Goal: Transaction & Acquisition: Purchase product/service

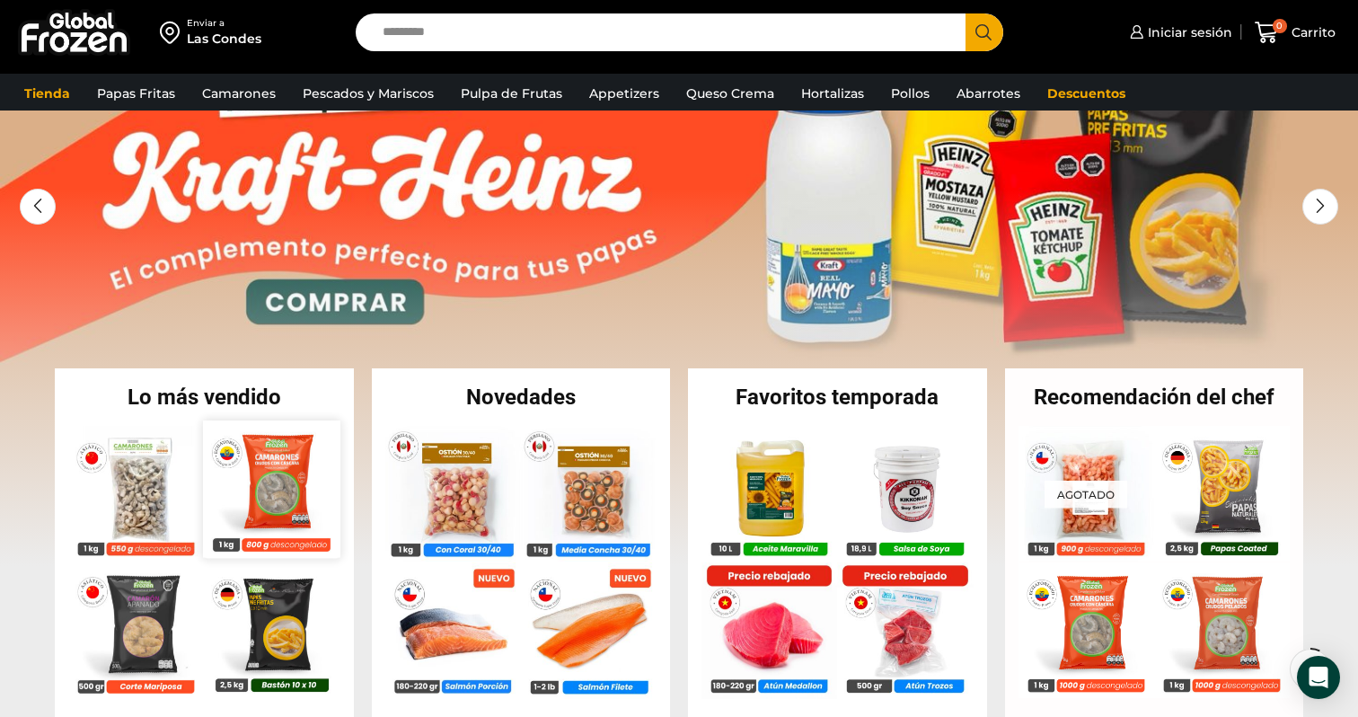
scroll to position [166, 0]
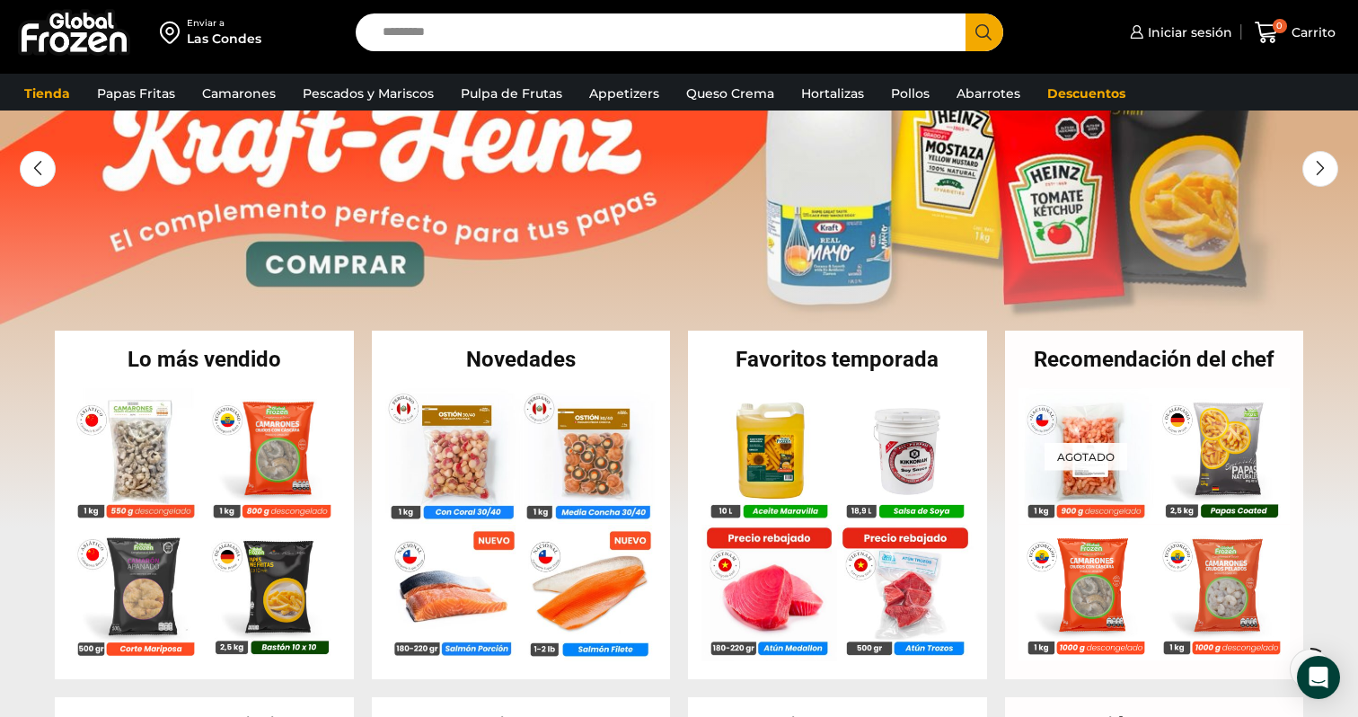
click at [661, 21] on input "Search input" at bounding box center [665, 32] width 583 height 38
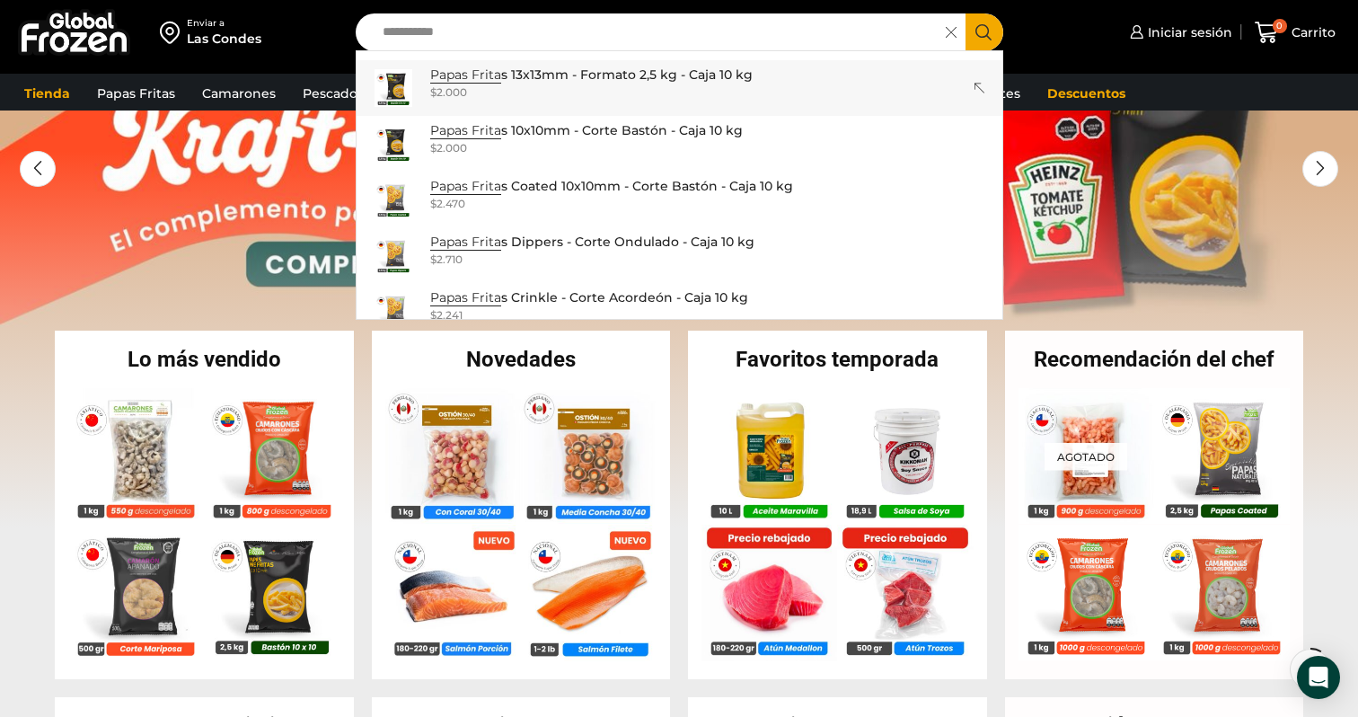
type input "**********"
click at [496, 70] on div "**********" at bounding box center [679, 37] width 1358 height 74
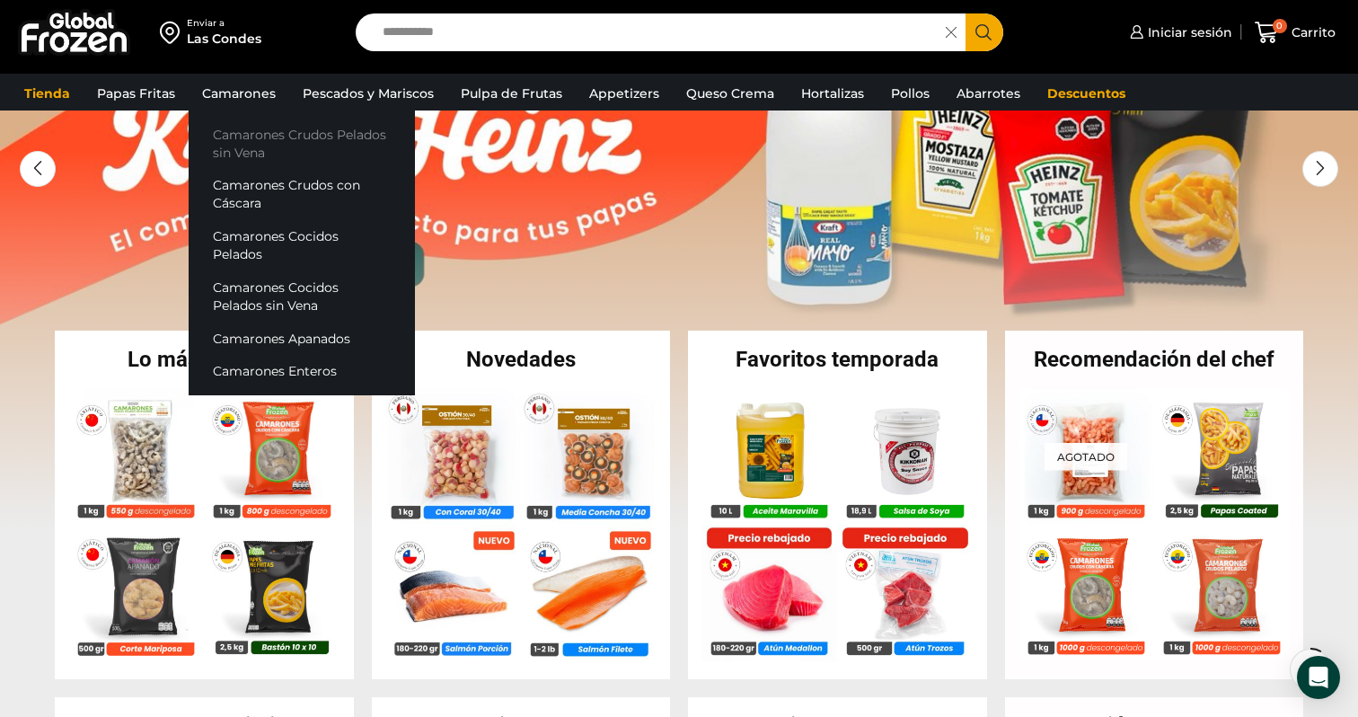
click at [232, 149] on link "Camarones Crudos Pelados sin Vena" at bounding box center [302, 143] width 226 height 51
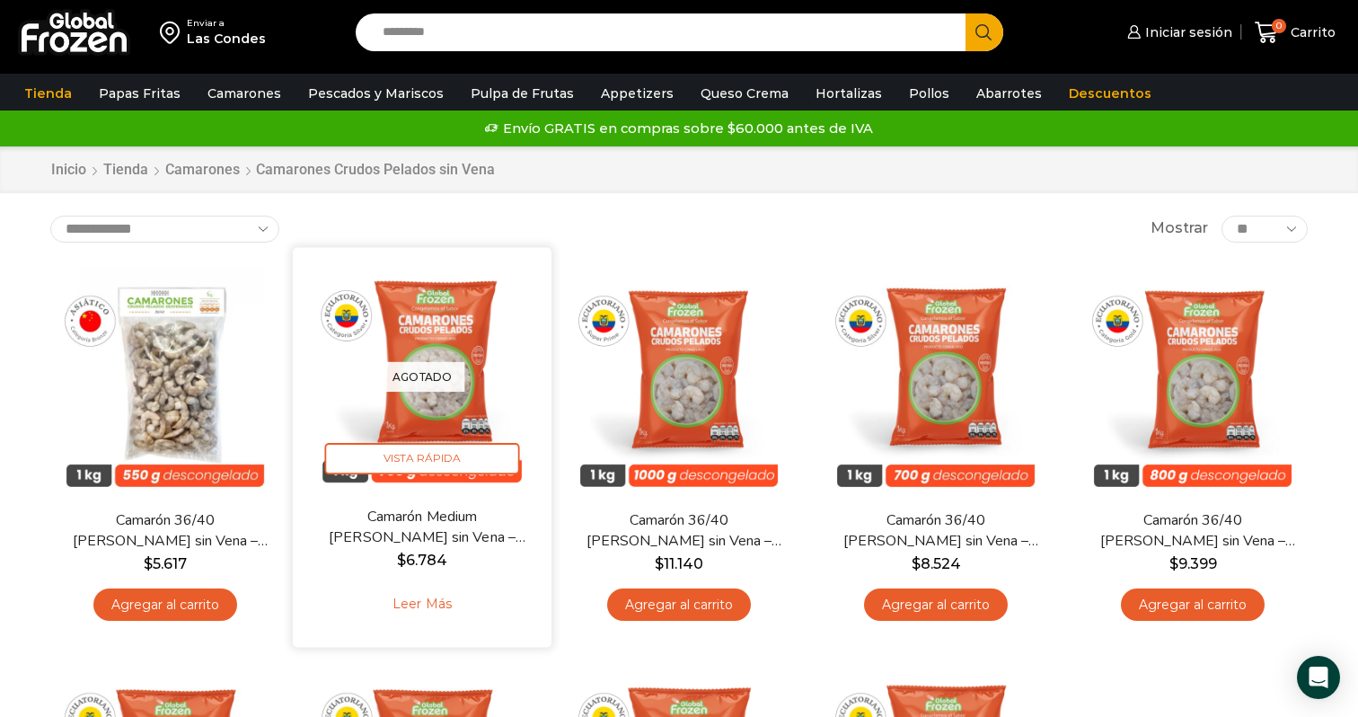
click at [458, 359] on img at bounding box center [422, 376] width 232 height 232
click at [459, 302] on img at bounding box center [422, 376] width 232 height 232
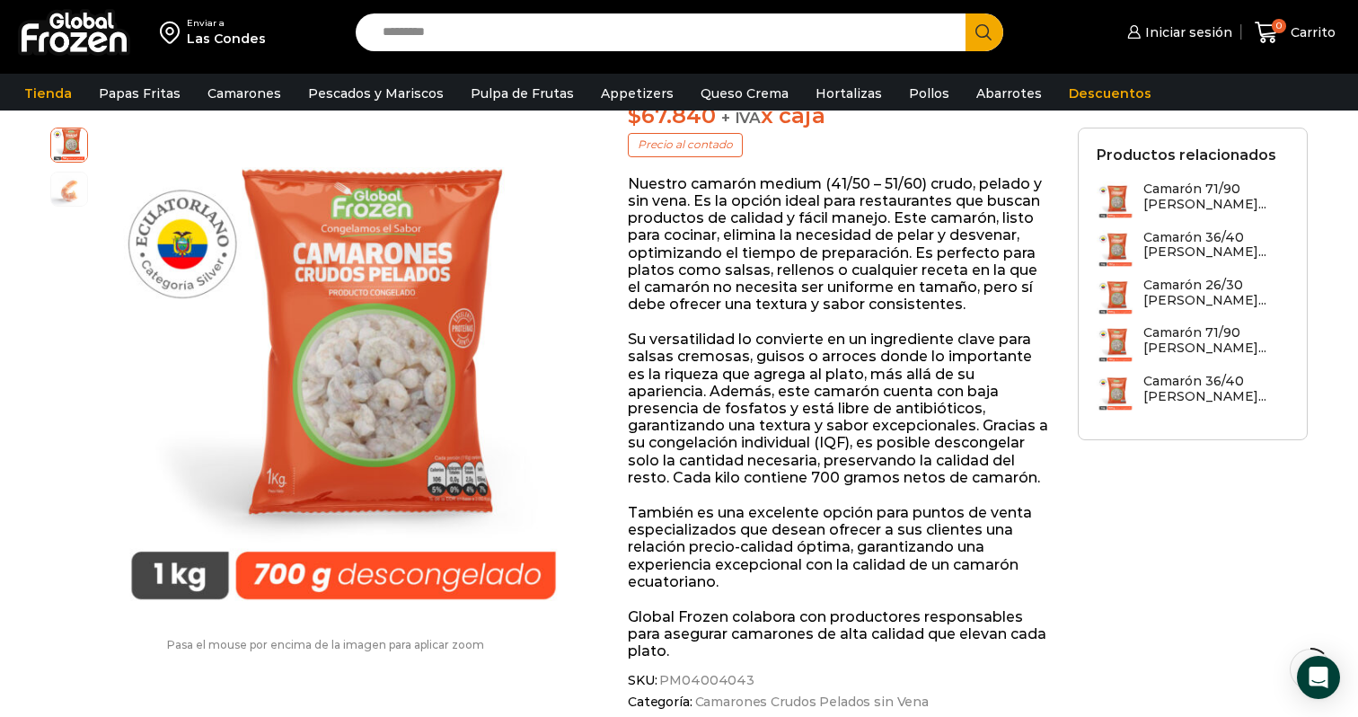
scroll to position [374, 0]
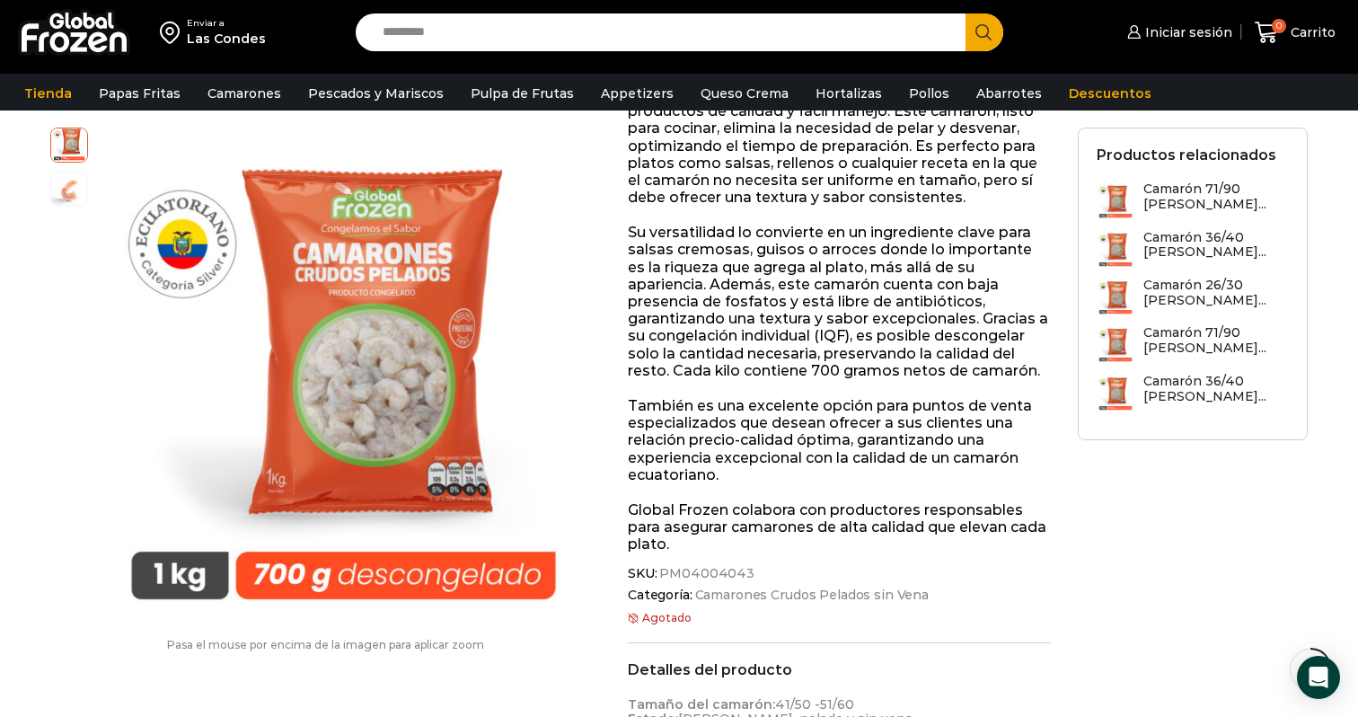
click at [719, 566] on span "PM04004043" at bounding box center [705, 573] width 98 height 15
copy span "PM04004043"
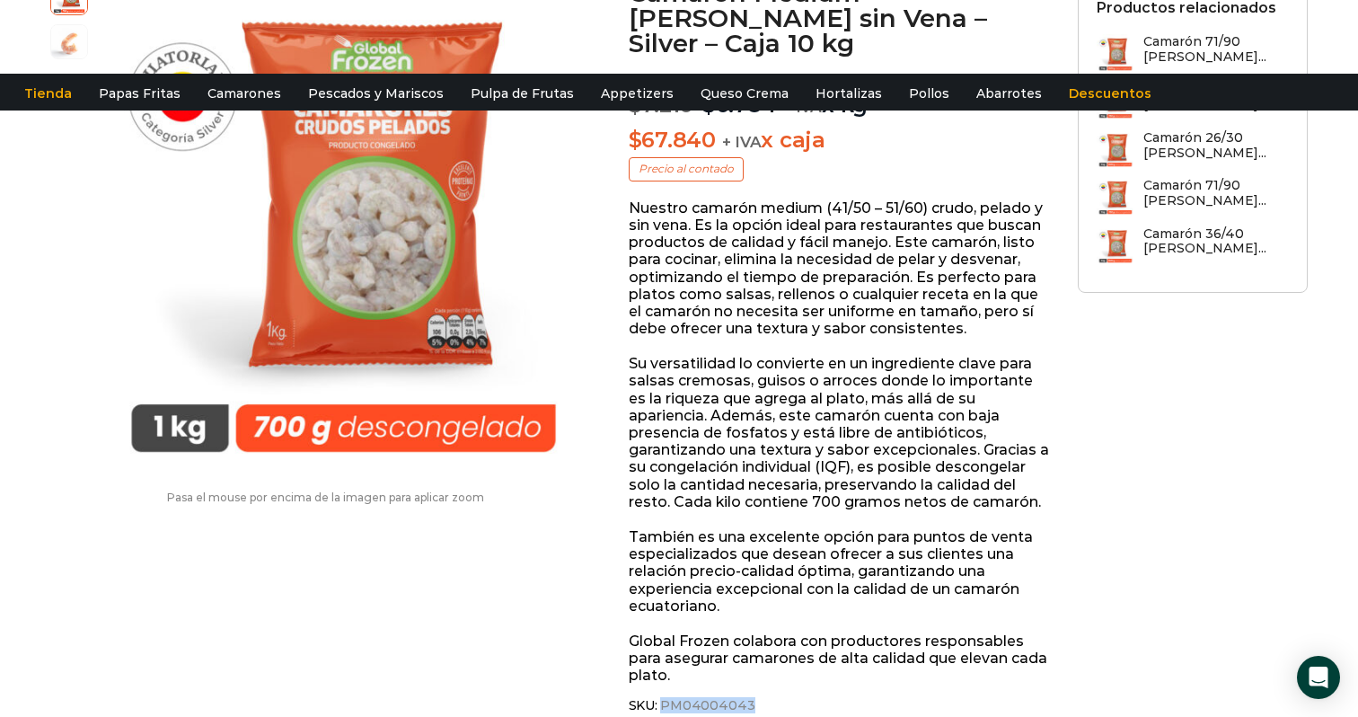
scroll to position [0, 0]
